Goal: Transaction & Acquisition: Download file/media

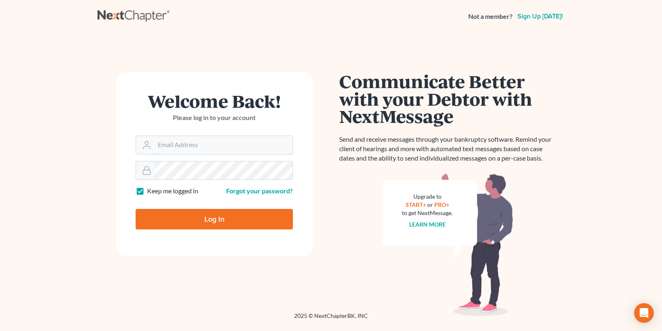
type input "[EMAIL_ADDRESS][DOMAIN_NAME]"
click at [244, 217] on input "Log In" at bounding box center [214, 219] width 157 height 20
type input "Thinking..."
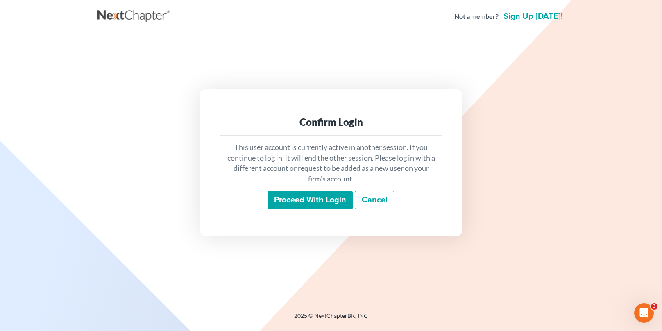
click at [329, 198] on input "Proceed with login" at bounding box center [310, 200] width 85 height 19
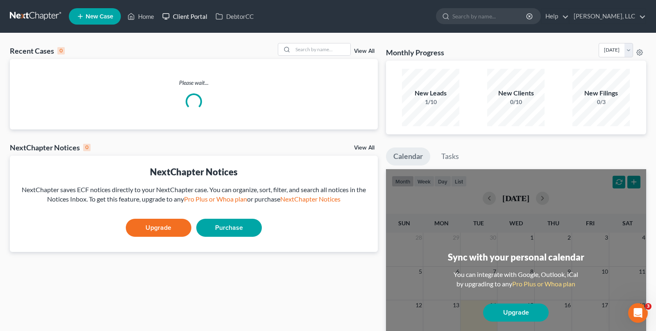
click at [178, 18] on link "Client Portal" at bounding box center [184, 16] width 53 height 15
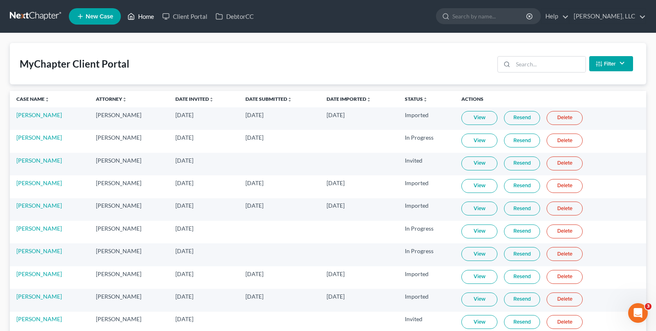
click at [143, 14] on link "Home" at bounding box center [140, 16] width 35 height 15
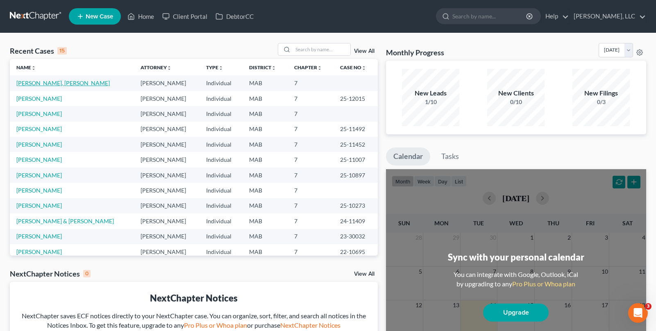
click at [28, 82] on link "Bonita, Kara" at bounding box center [62, 83] width 93 height 7
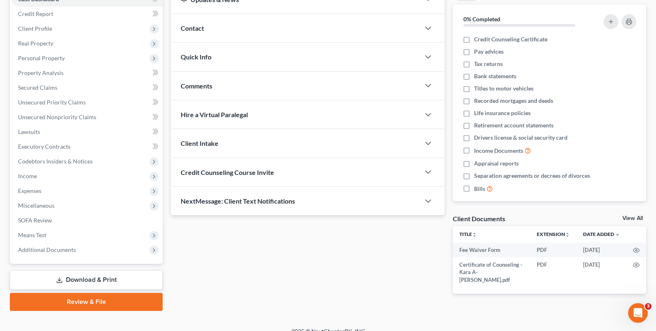
scroll to position [105, 0]
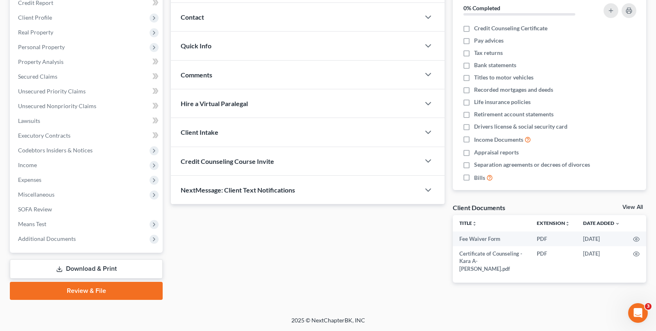
click at [89, 267] on link "Download & Print" at bounding box center [86, 268] width 153 height 19
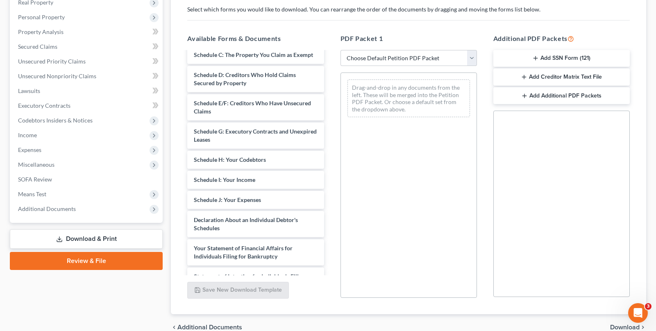
scroll to position [175, 0]
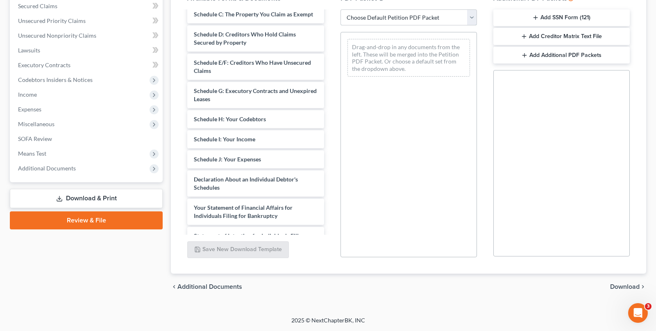
click at [367, 16] on select "Choose Default Petition PDF Packet Complete Bankruptcy Petition (all forms and …" at bounding box center [409, 17] width 137 height 16
select select "0"
click at [341, 9] on select "Choose Default Petition PDF Packet Complete Bankruptcy Petition (all forms and …" at bounding box center [409, 17] width 137 height 16
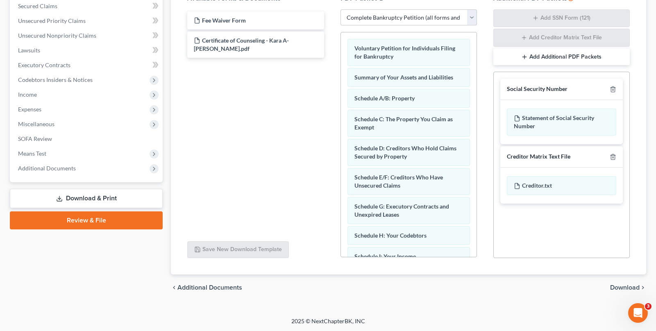
click at [620, 289] on span "Download" at bounding box center [625, 288] width 30 height 7
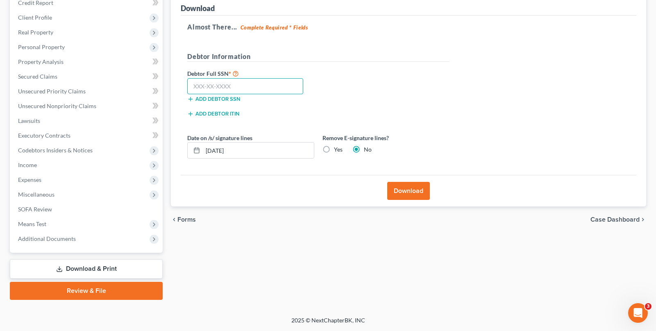
click at [246, 85] on input "text" at bounding box center [245, 86] width 116 height 16
type input "014-62-6287"
click at [398, 185] on button "Download" at bounding box center [408, 191] width 43 height 18
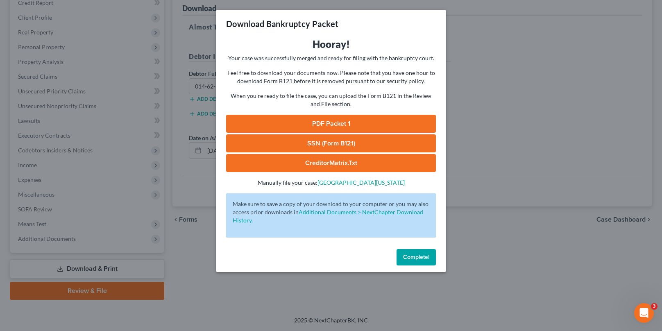
click at [362, 117] on link "PDF Packet 1" at bounding box center [331, 124] width 210 height 18
